Goal: Use online tool/utility: Utilize a website feature to perform a specific function

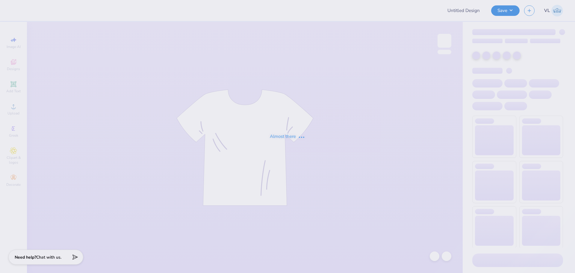
type input "PARENTS WEEKEND"
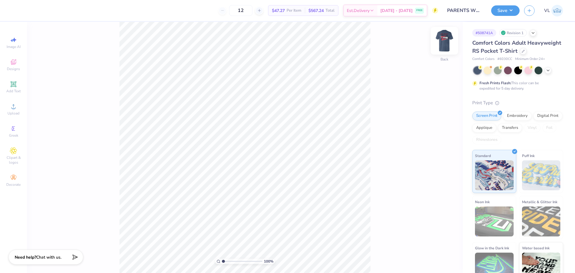
click at [445, 41] on img at bounding box center [444, 41] width 24 height 24
drag, startPoint x: 225, startPoint y: 260, endPoint x: 233, endPoint y: 262, distance: 7.9
click at [233, 262] on input "range" at bounding box center [242, 260] width 40 height 5
drag, startPoint x: 233, startPoint y: 262, endPoint x: 238, endPoint y: 244, distance: 18.7
type input "4.76"
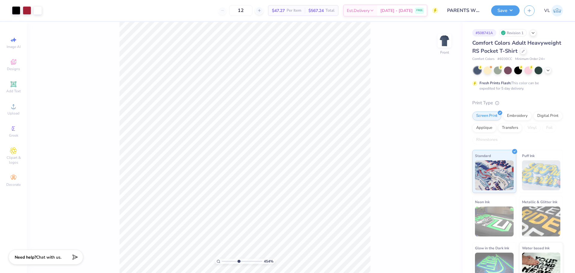
click at [238, 258] on input "range" at bounding box center [242, 260] width 40 height 5
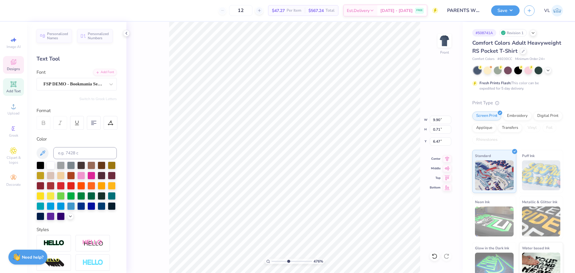
type input "9.87"
type input "2.10"
type input "4.07"
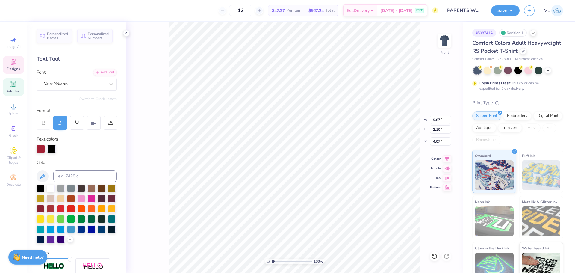
drag, startPoint x: 288, startPoint y: 262, endPoint x: 266, endPoint y: 253, distance: 23.3
type input "1"
click at [271, 258] on input "range" at bounding box center [291, 260] width 40 height 5
type input "0.71"
type input "0.51"
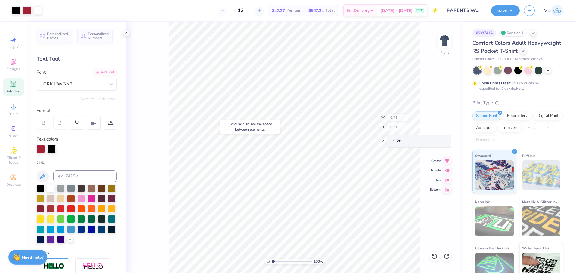
type input "13.36"
drag, startPoint x: 274, startPoint y: 262, endPoint x: 278, endPoint y: 263, distance: 4.1
type input "2.3"
click at [278, 263] on input "range" at bounding box center [291, 260] width 40 height 5
